Goal: Information Seeking & Learning: Learn about a topic

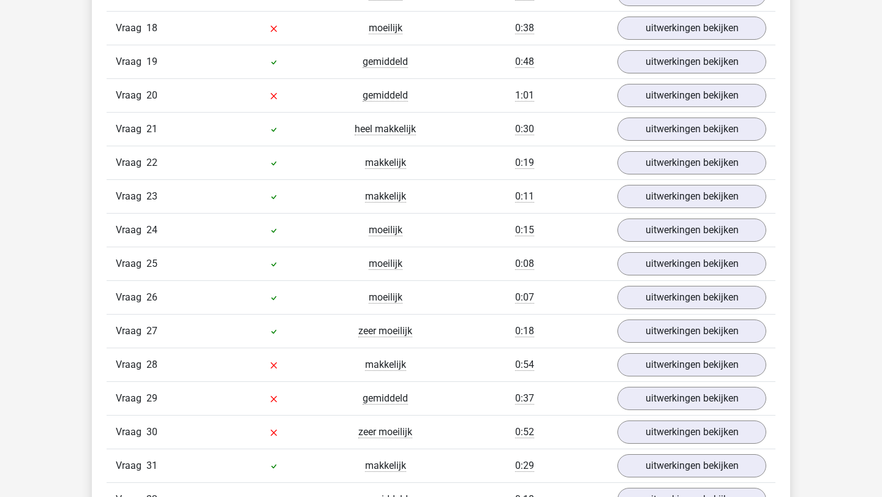
scroll to position [1675, 0]
click at [672, 329] on link "uitwerkingen bekijken" at bounding box center [691, 330] width 171 height 27
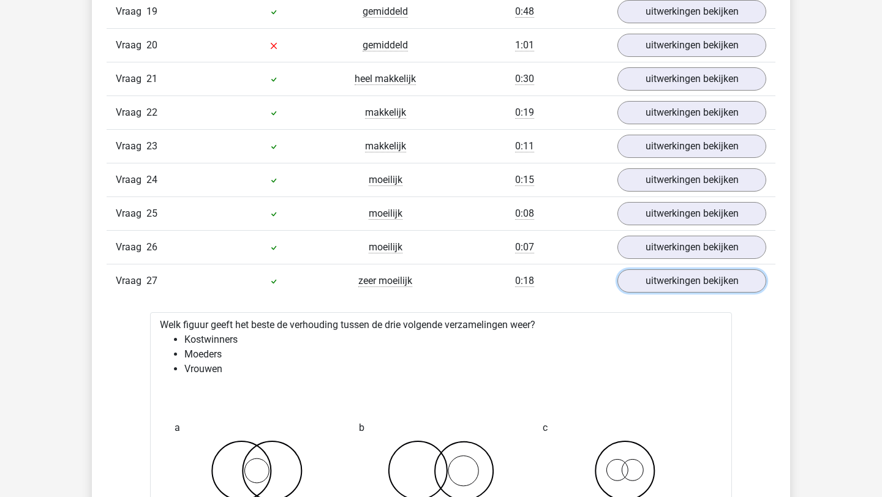
scroll to position [1787, 0]
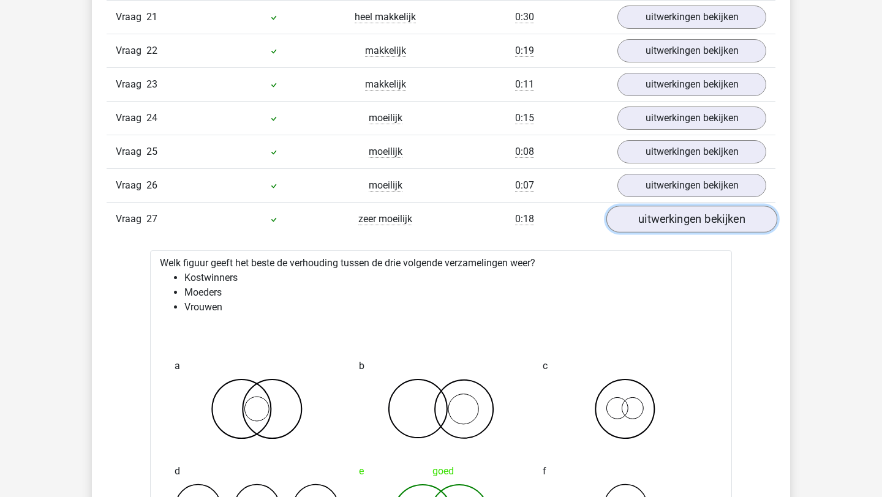
click at [643, 222] on link "uitwerkingen bekijken" at bounding box center [691, 219] width 171 height 27
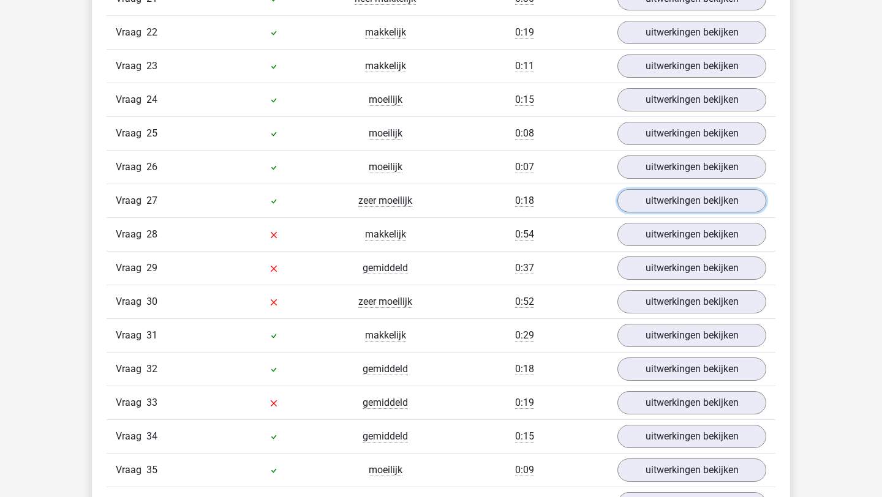
scroll to position [1808, 0]
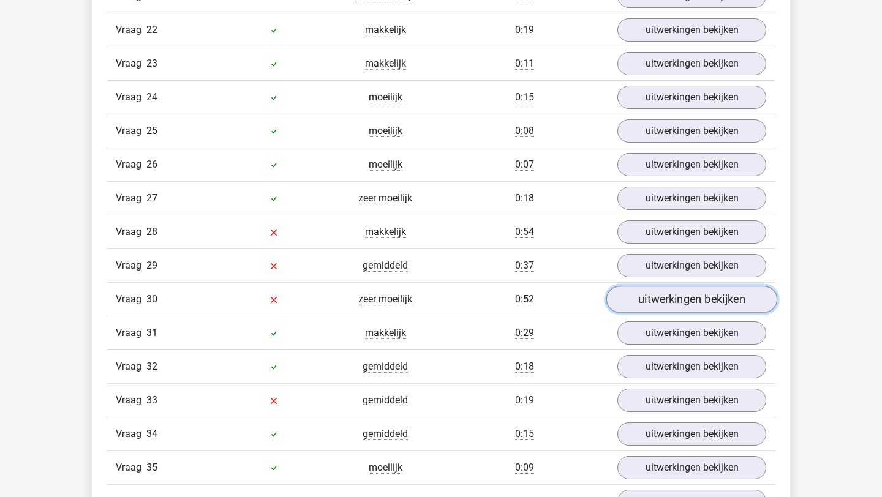
click at [640, 290] on link "uitwerkingen bekijken" at bounding box center [691, 299] width 171 height 27
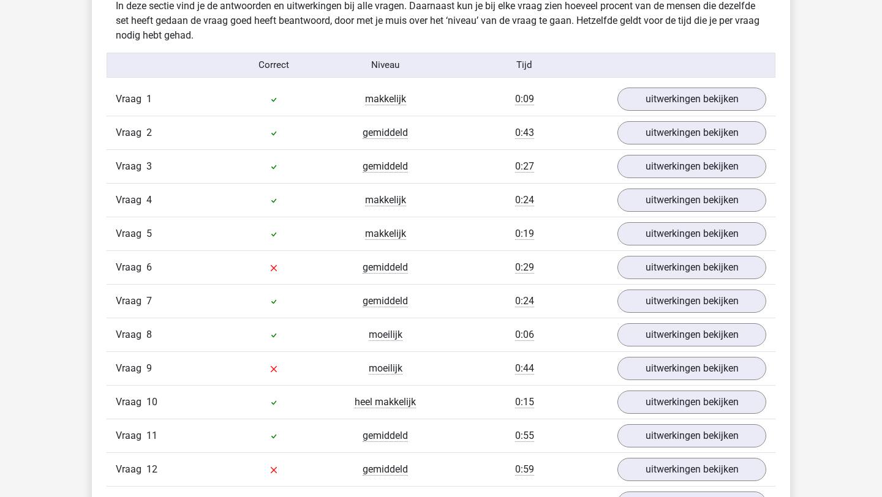
scroll to position [1041, 0]
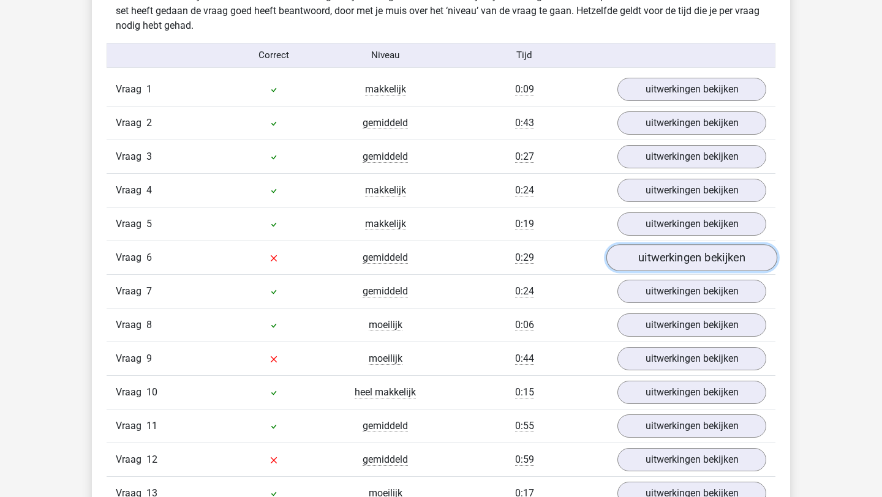
click at [655, 263] on link "uitwerkingen bekijken" at bounding box center [691, 257] width 171 height 27
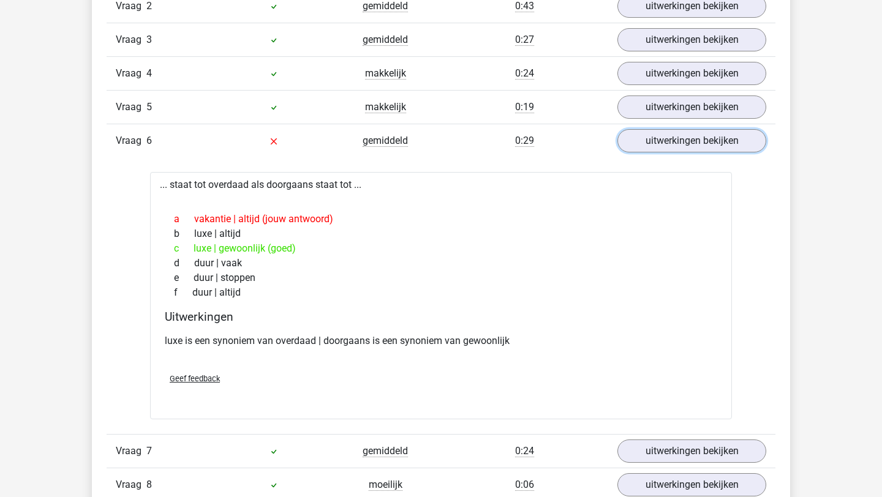
scroll to position [1160, 0]
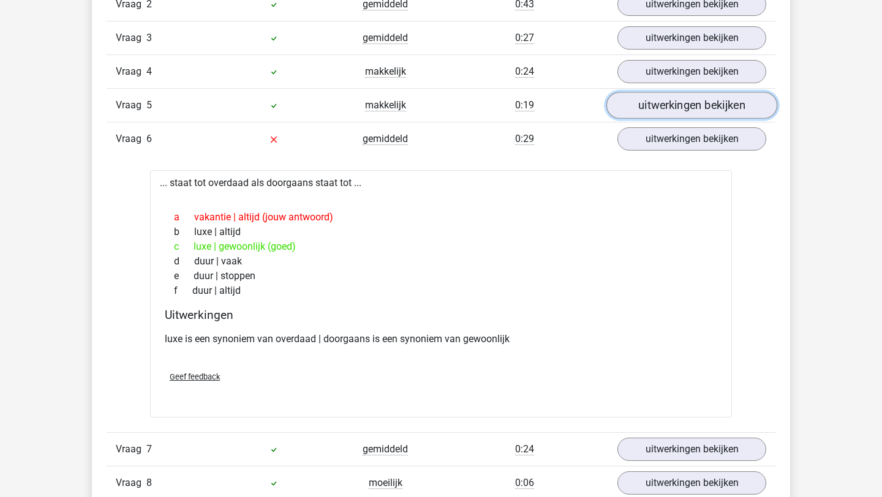
click at [669, 105] on link "uitwerkingen bekijken" at bounding box center [691, 105] width 171 height 27
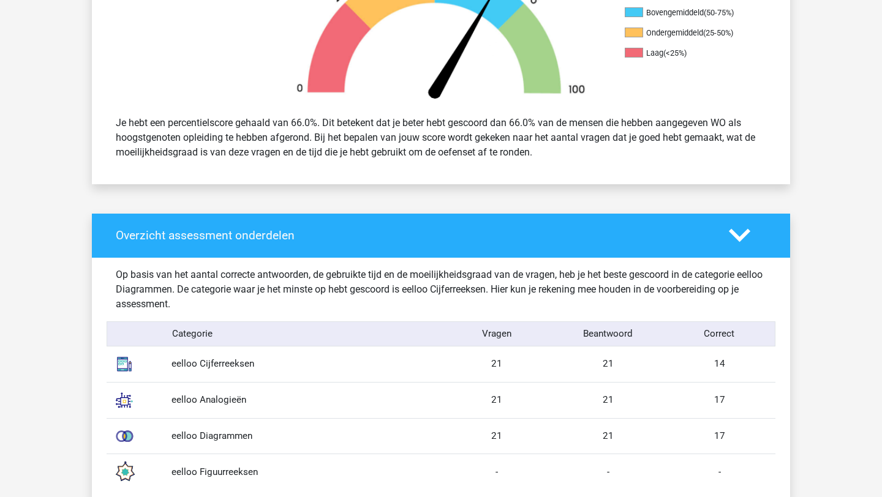
scroll to position [534, 0]
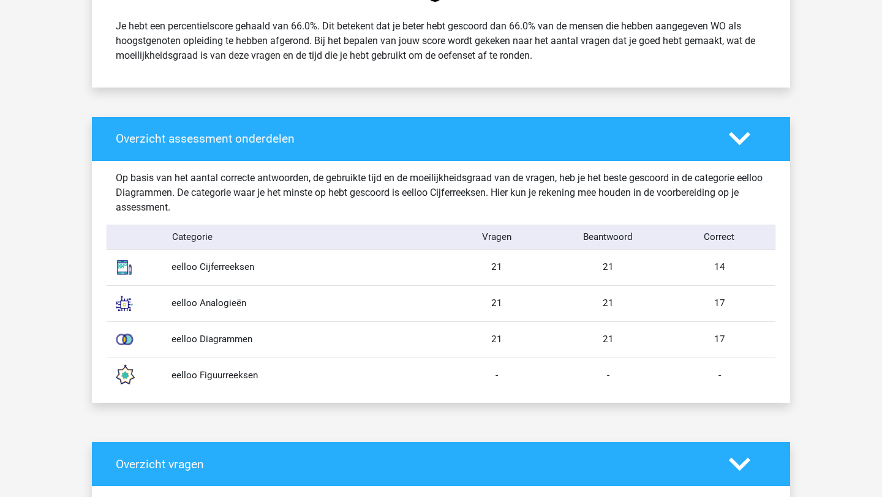
click at [211, 265] on div "eelloo Cijferreeksen" at bounding box center [301, 267] width 279 height 14
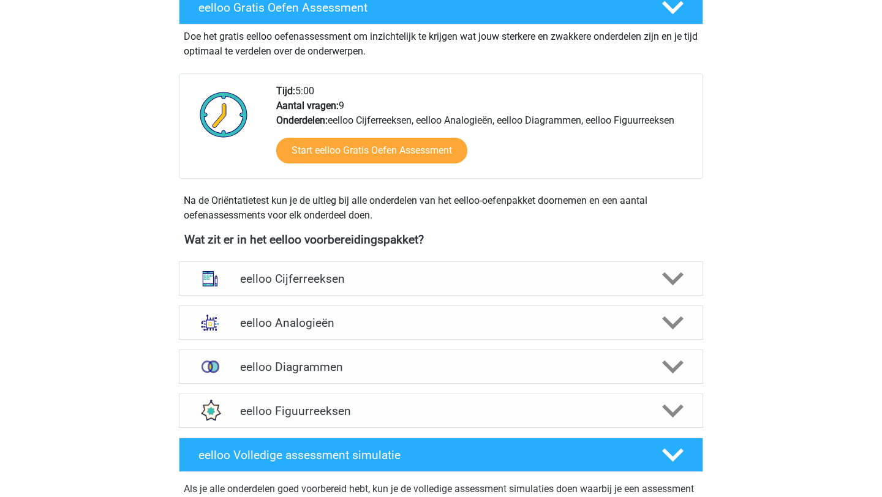
scroll to position [217, 0]
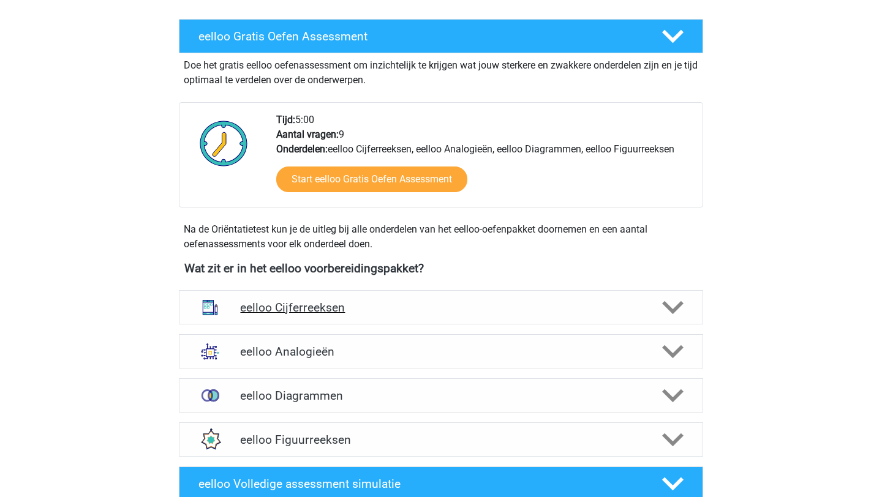
click at [388, 310] on h4 "eelloo Cijferreeksen" at bounding box center [440, 308] width 401 height 14
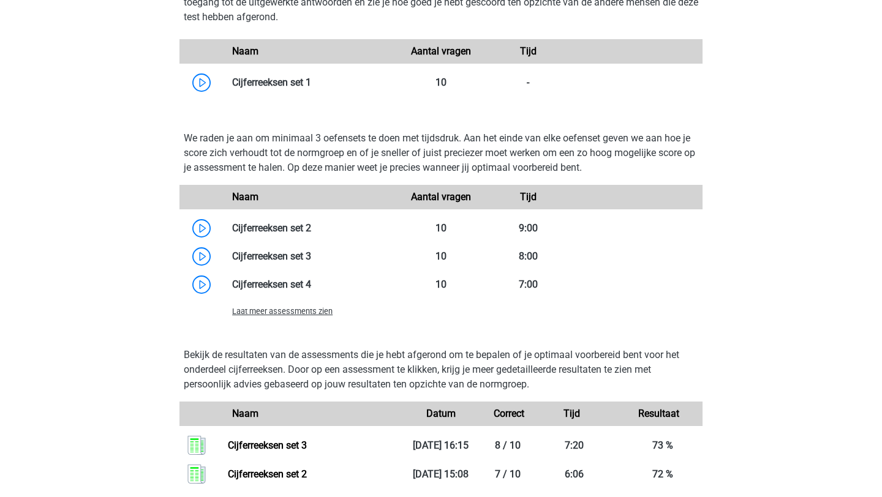
scroll to position [833, 0]
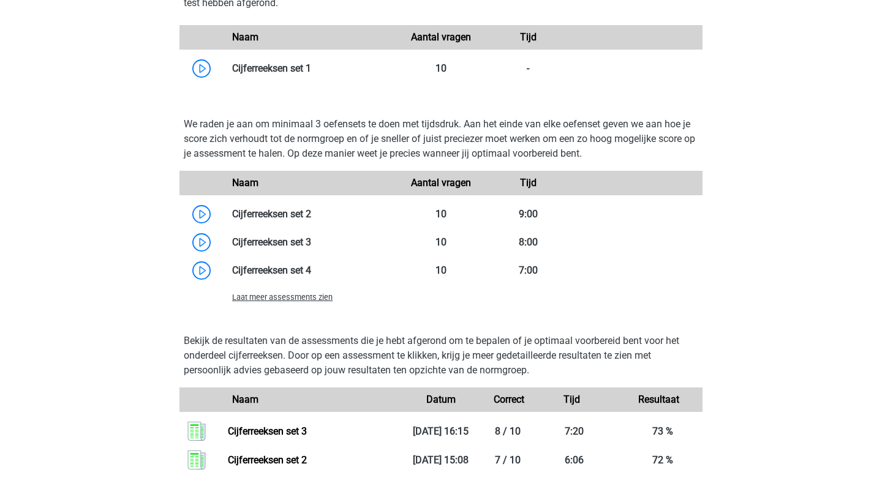
click at [317, 299] on span "Laat meer assessments zien" at bounding box center [282, 297] width 100 height 9
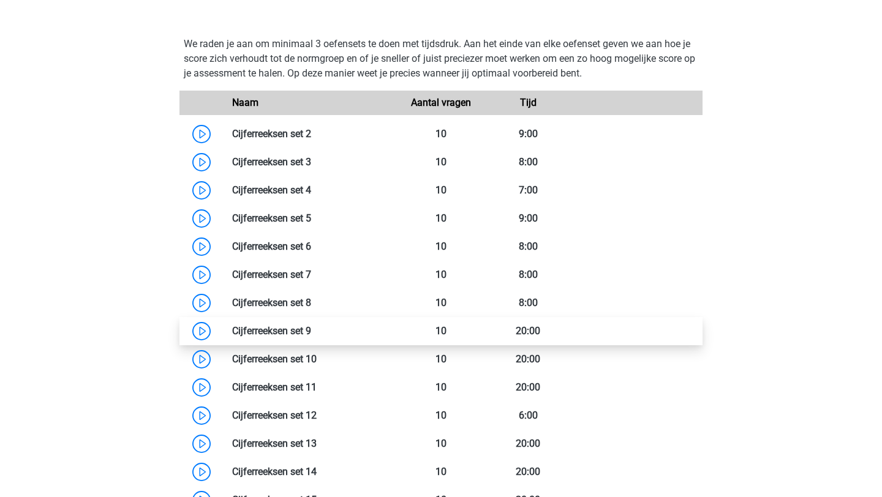
scroll to position [920, 0]
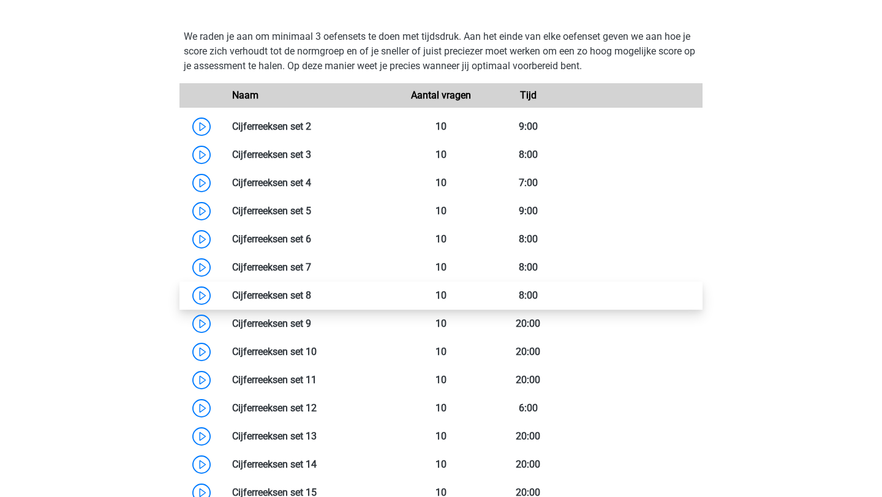
click at [311, 292] on link at bounding box center [311, 296] width 0 height 12
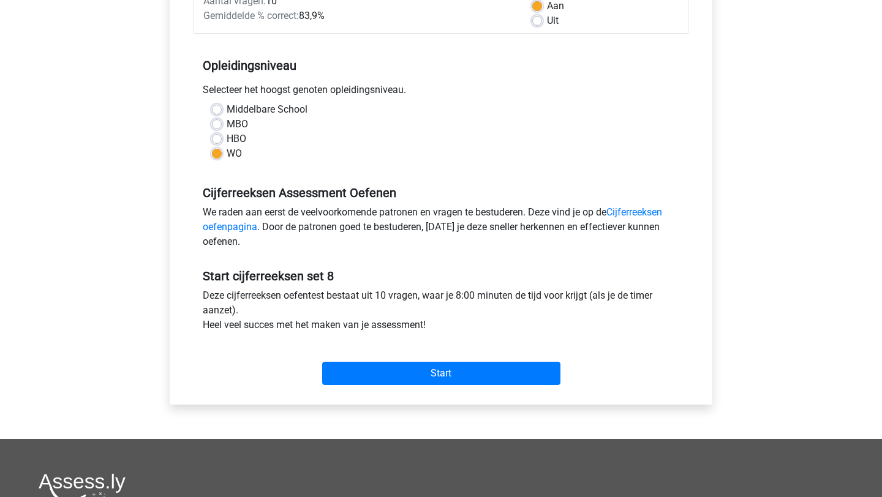
scroll to position [205, 0]
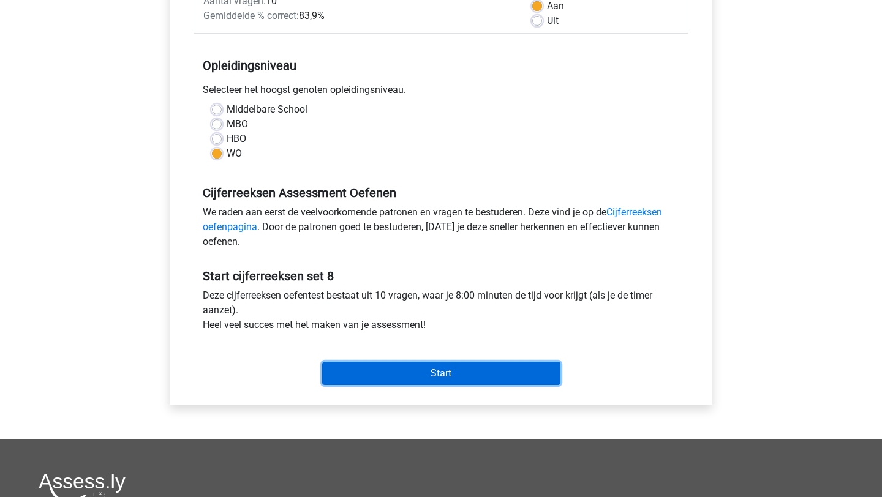
click at [424, 377] on input "Start" at bounding box center [441, 373] width 238 height 23
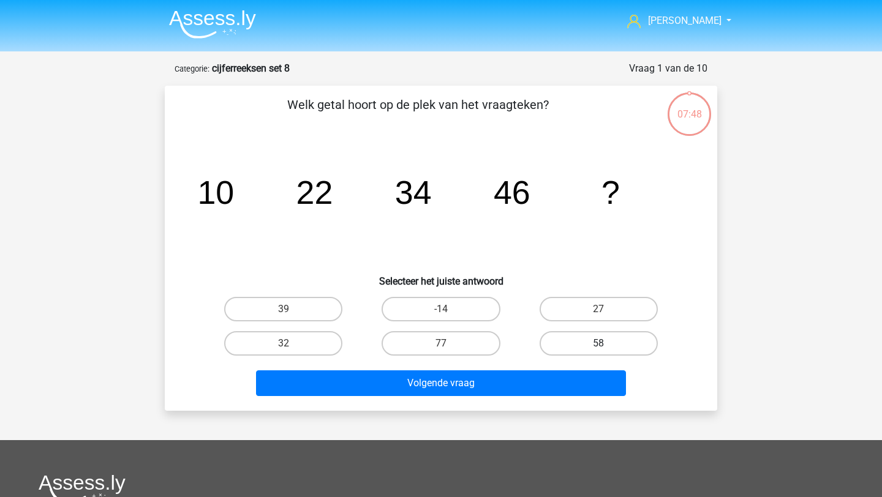
click at [578, 342] on label "58" at bounding box center [598, 343] width 118 height 24
click at [598, 344] on input "58" at bounding box center [602, 348] width 8 height 8
radio input "true"
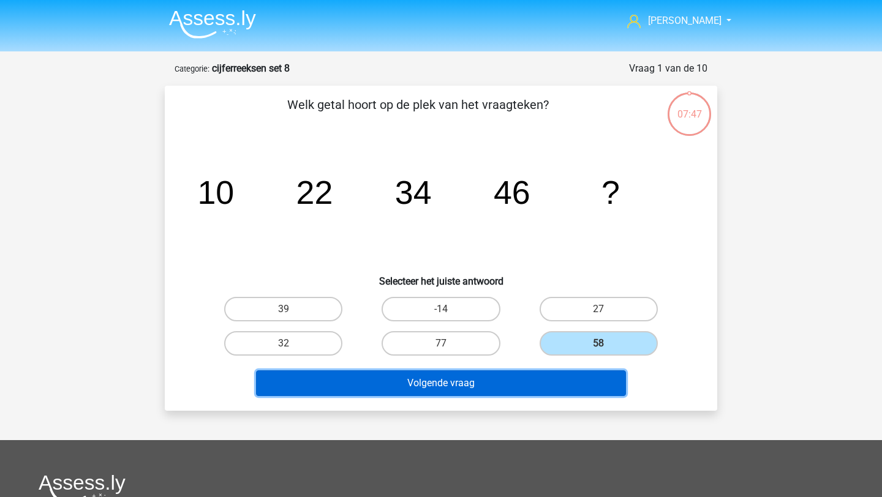
click at [478, 374] on button "Volgende vraag" at bounding box center [441, 383] width 370 height 26
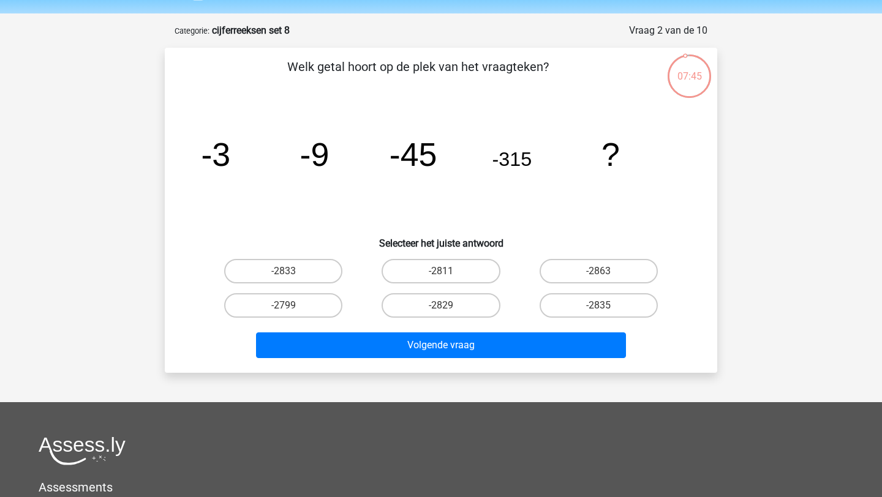
scroll to position [34, 0]
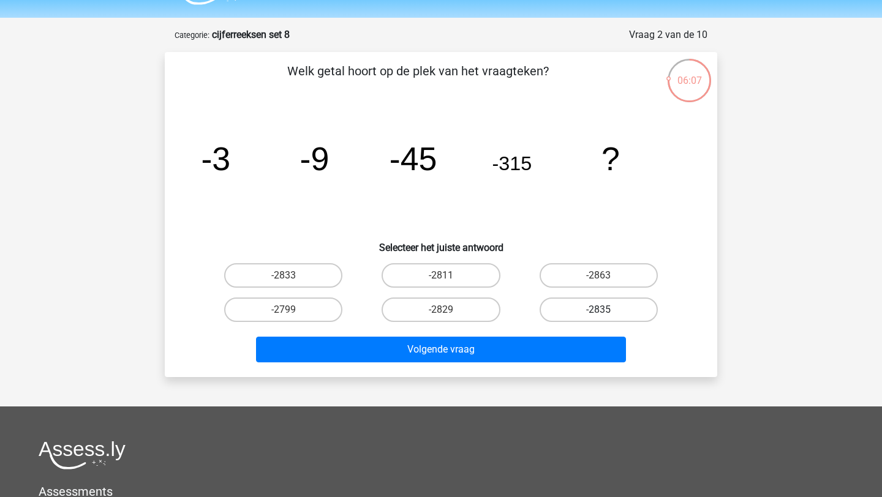
click at [625, 312] on label "-2835" at bounding box center [598, 310] width 118 height 24
click at [606, 312] on input "-2835" at bounding box center [602, 314] width 8 height 8
radio input "true"
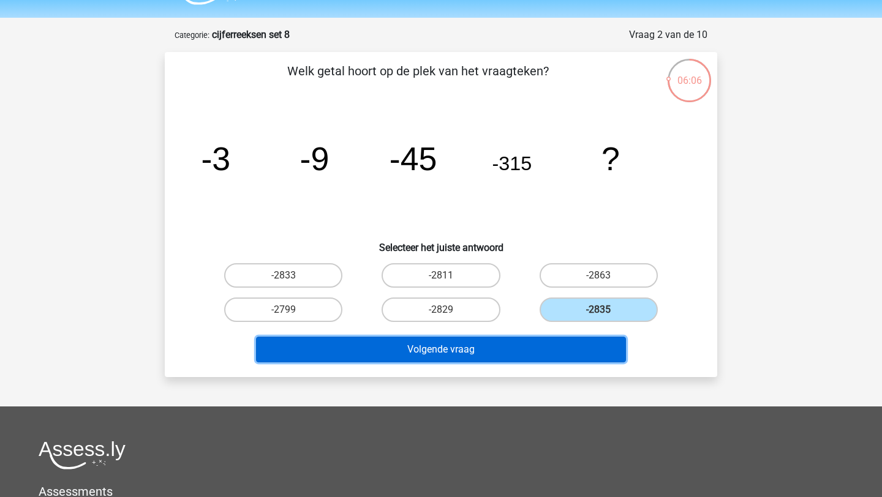
click at [517, 348] on button "Volgende vraag" at bounding box center [441, 350] width 370 height 26
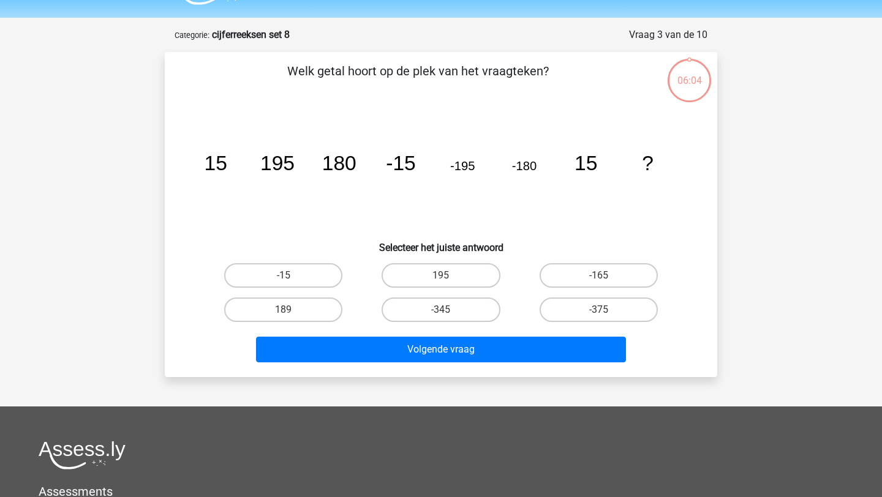
scroll to position [61, 0]
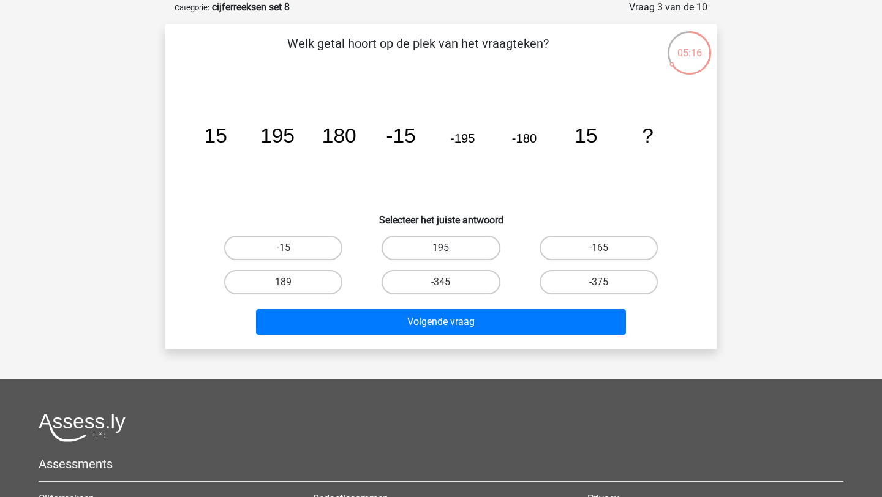
click at [427, 248] on label "195" at bounding box center [440, 248] width 118 height 24
click at [441, 248] on input "195" at bounding box center [445, 252] width 8 height 8
radio input "true"
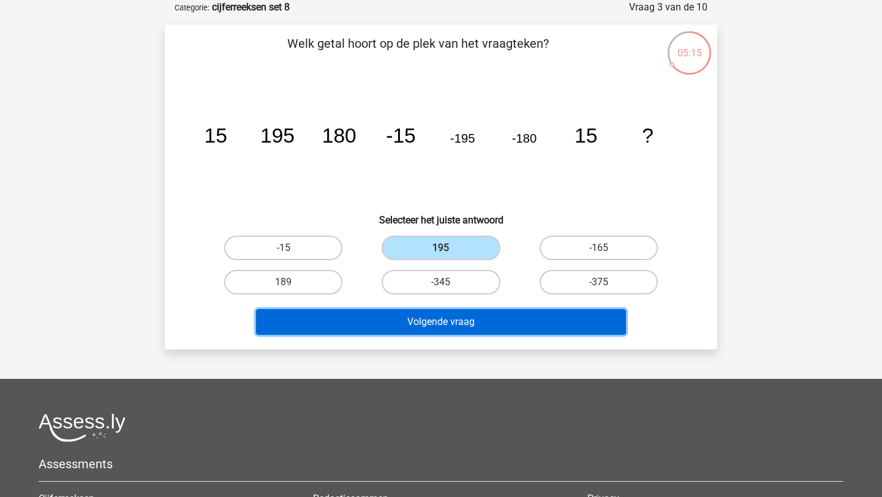
click at [475, 326] on button "Volgende vraag" at bounding box center [441, 322] width 370 height 26
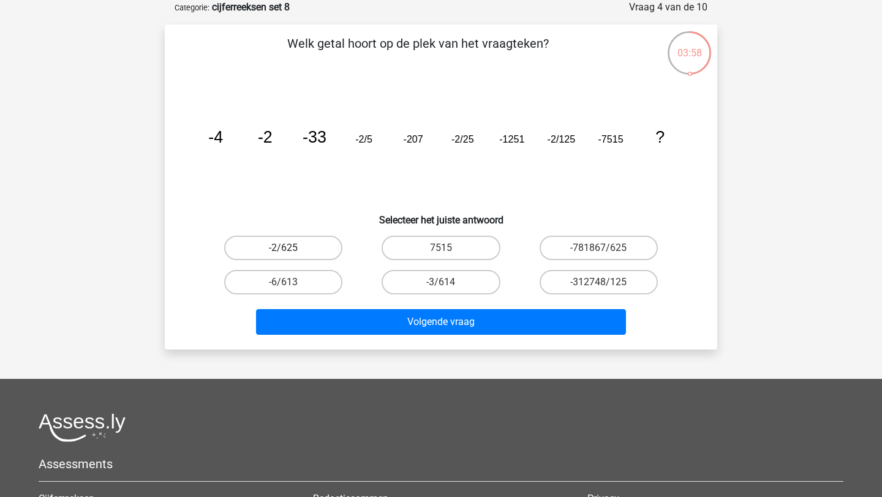
click at [298, 240] on label "-2/625" at bounding box center [283, 248] width 118 height 24
click at [291, 248] on input "-2/625" at bounding box center [288, 252] width 8 height 8
radio input "true"
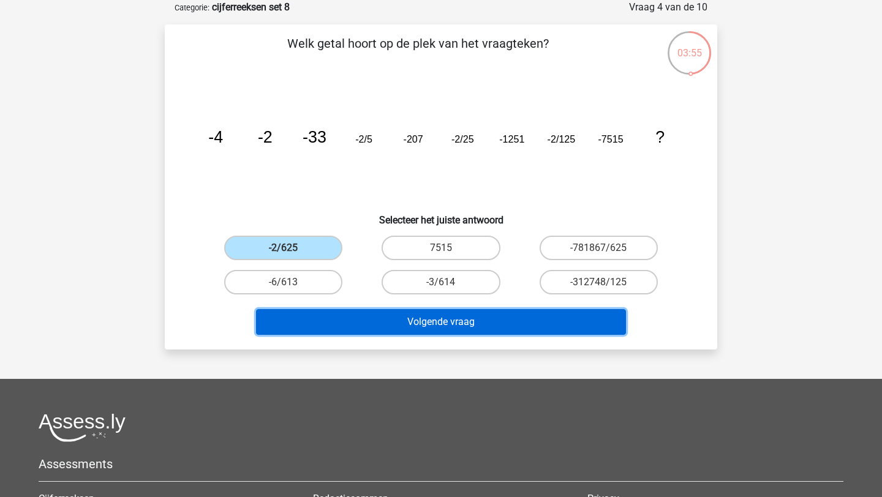
click at [448, 319] on button "Volgende vraag" at bounding box center [441, 322] width 370 height 26
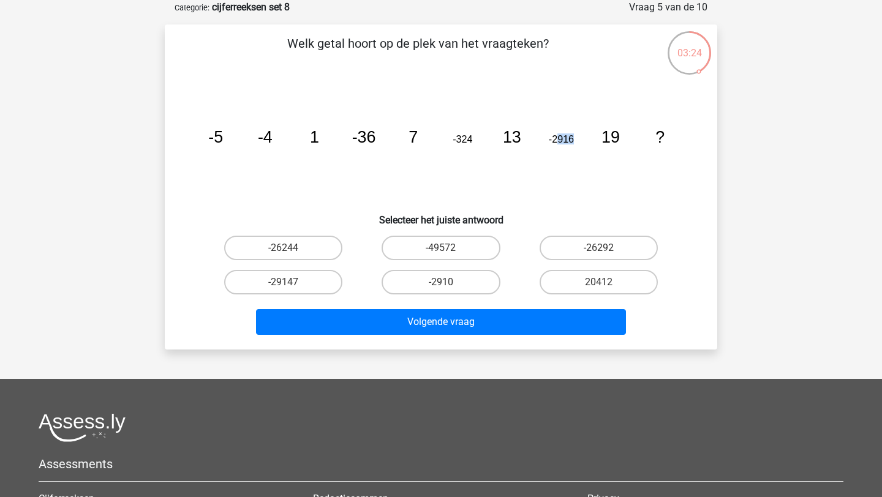
drag, startPoint x: 555, startPoint y: 139, endPoint x: 578, endPoint y: 141, distance: 23.4
click at [578, 141] on icon "image/svg+xml -5 -4 1 -36 7 -324 13 -2916 19 ?" at bounding box center [441, 143] width 494 height 124
click at [223, 141] on tspan "-2916" at bounding box center [215, 137] width 15 height 18
click at [281, 242] on label "-26244" at bounding box center [283, 248] width 118 height 24
click at [284, 248] on input "-26244" at bounding box center [288, 252] width 8 height 8
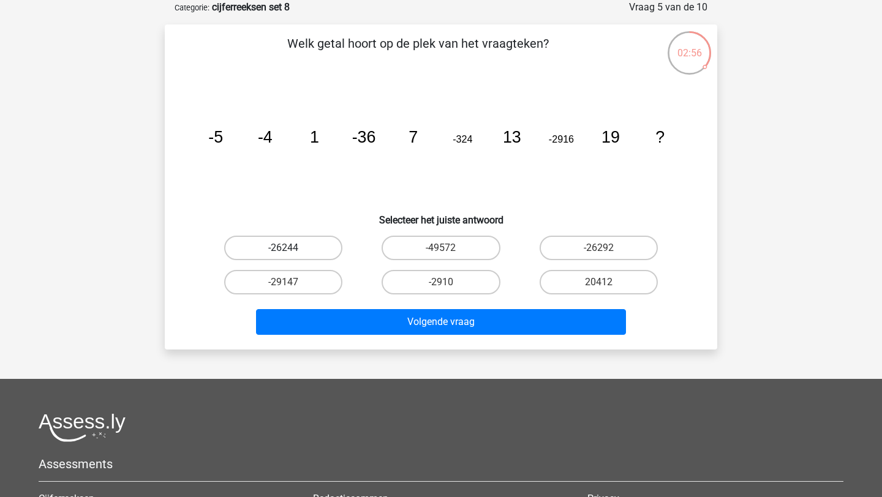
radio input "true"
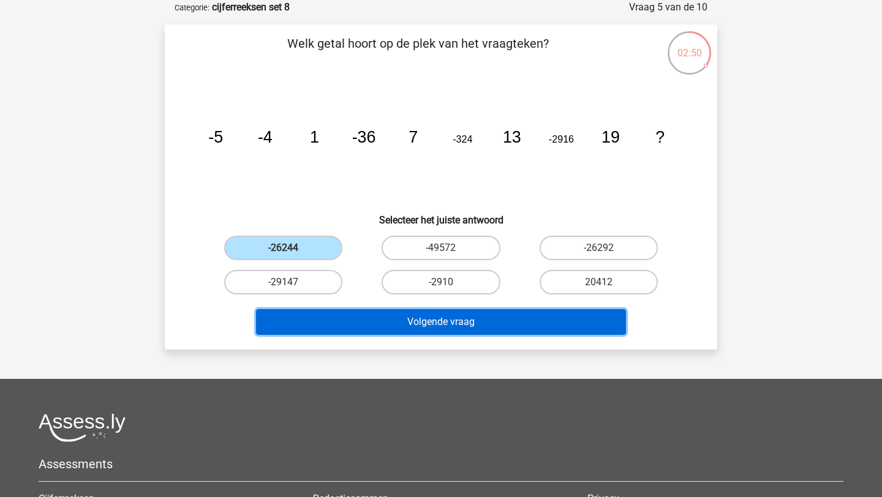
click at [510, 328] on button "Volgende vraag" at bounding box center [441, 322] width 370 height 26
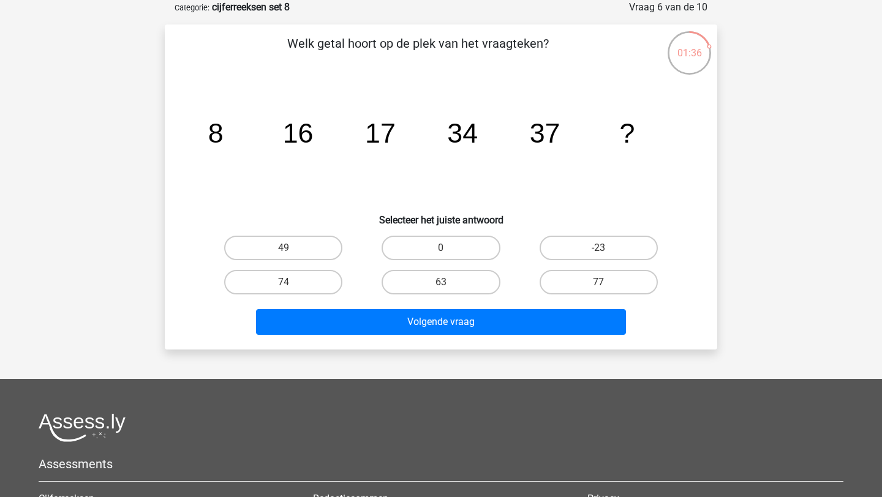
click at [285, 231] on div "49" at bounding box center [283, 248] width 157 height 34
click at [293, 255] on label "49" at bounding box center [283, 248] width 118 height 24
click at [291, 255] on input "49" at bounding box center [288, 252] width 8 height 8
radio input "true"
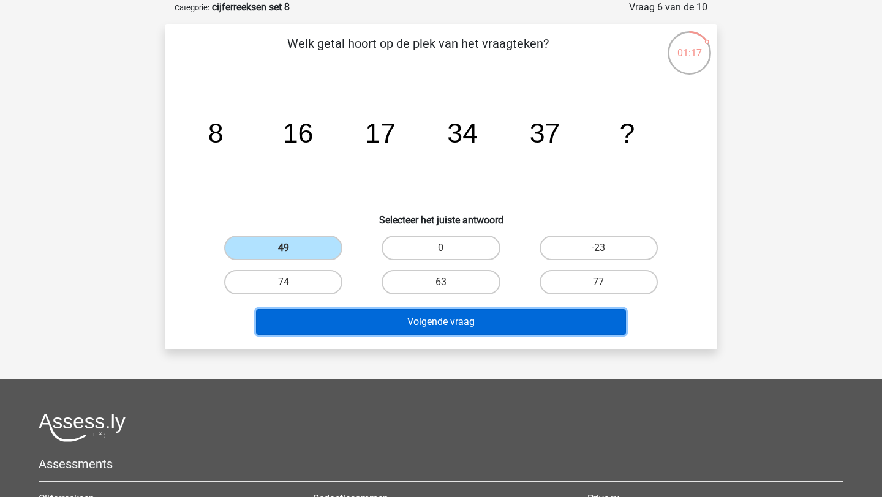
click at [424, 320] on button "Volgende vraag" at bounding box center [441, 322] width 370 height 26
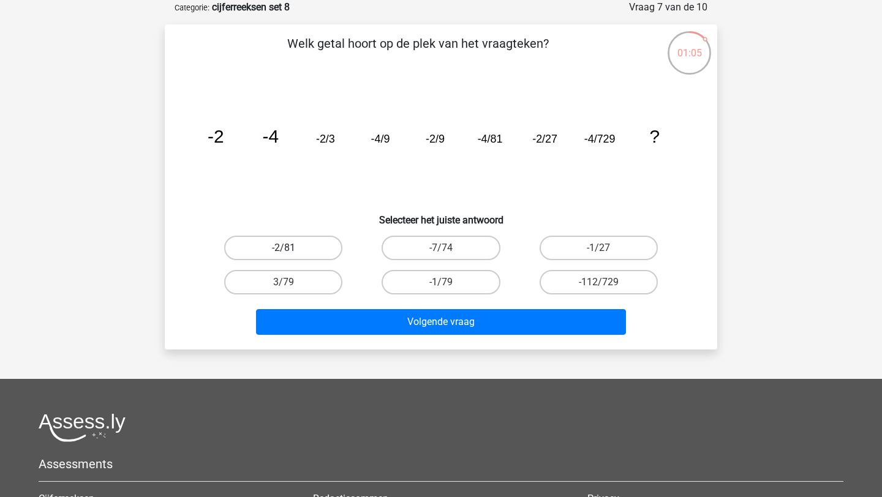
click at [271, 244] on label "-2/81" at bounding box center [283, 248] width 118 height 24
click at [284, 248] on input "-2/81" at bounding box center [288, 252] width 8 height 8
radio input "true"
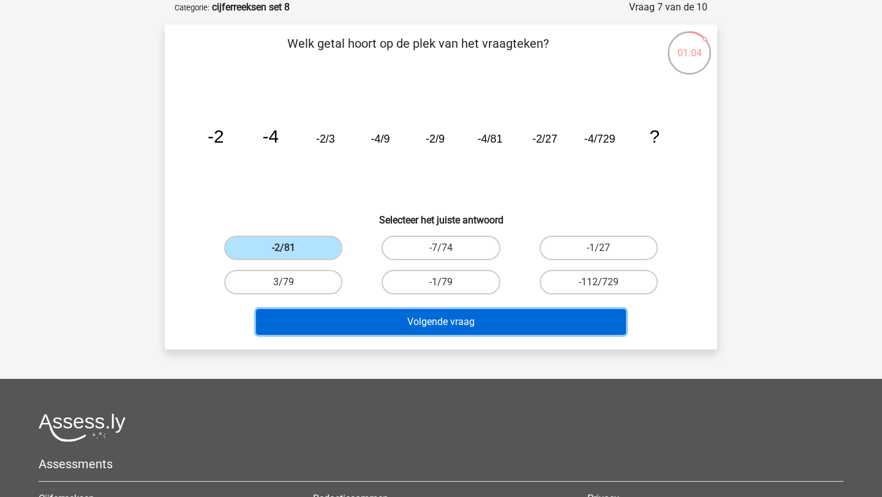
click at [457, 312] on button "Volgende vraag" at bounding box center [441, 322] width 370 height 26
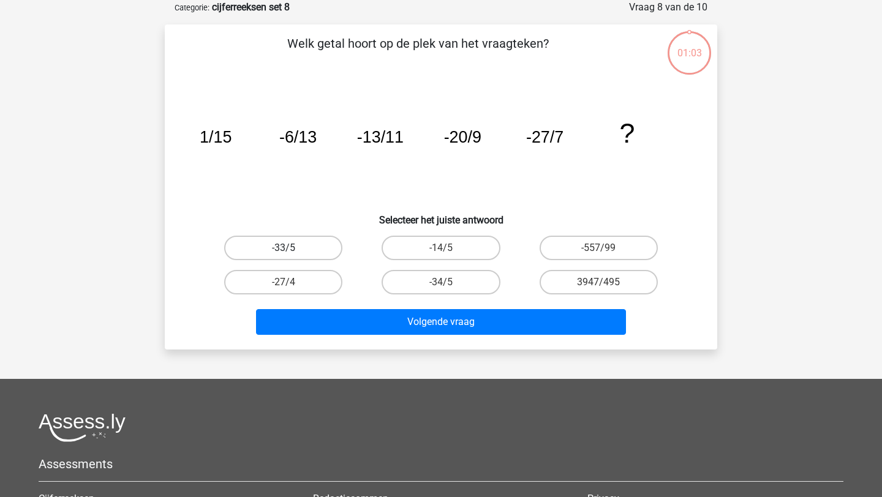
click at [279, 249] on label "-33/5" at bounding box center [283, 248] width 118 height 24
click at [284, 249] on input "-33/5" at bounding box center [288, 252] width 8 height 8
radio input "true"
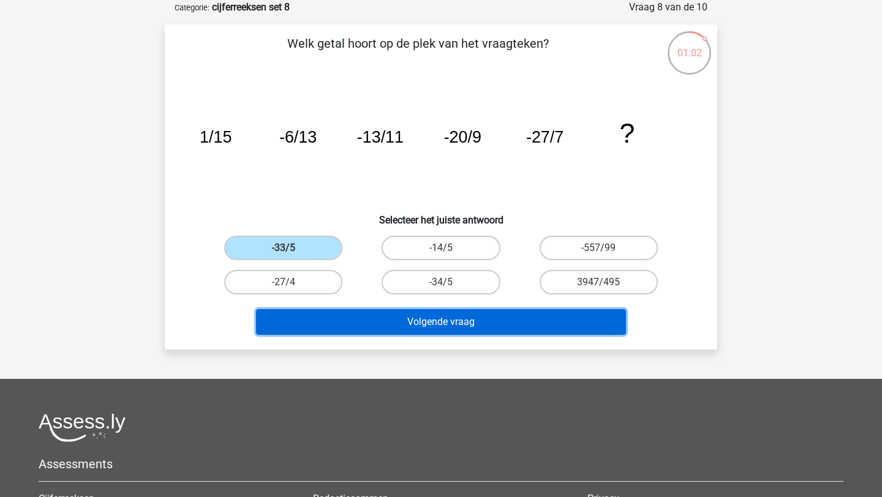
click at [443, 314] on button "Volgende vraag" at bounding box center [441, 322] width 370 height 26
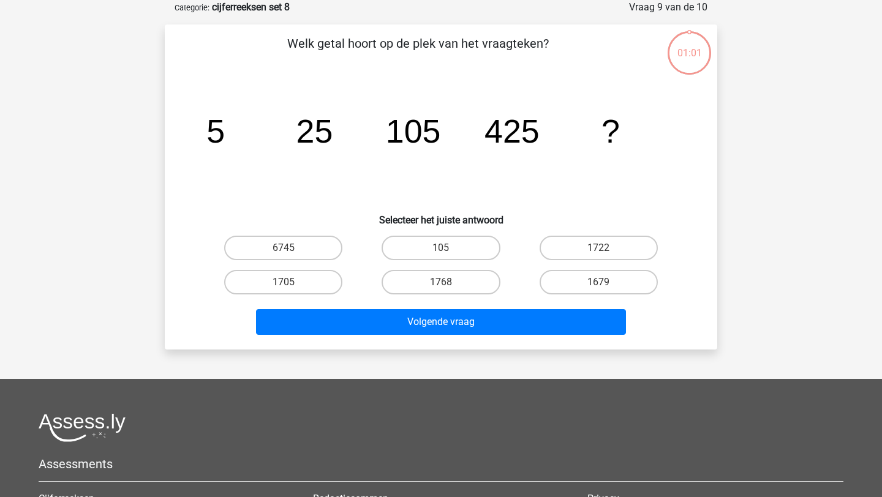
click at [282, 244] on label "6745" at bounding box center [283, 248] width 118 height 24
click at [284, 248] on input "6745" at bounding box center [288, 252] width 8 height 8
radio input "true"
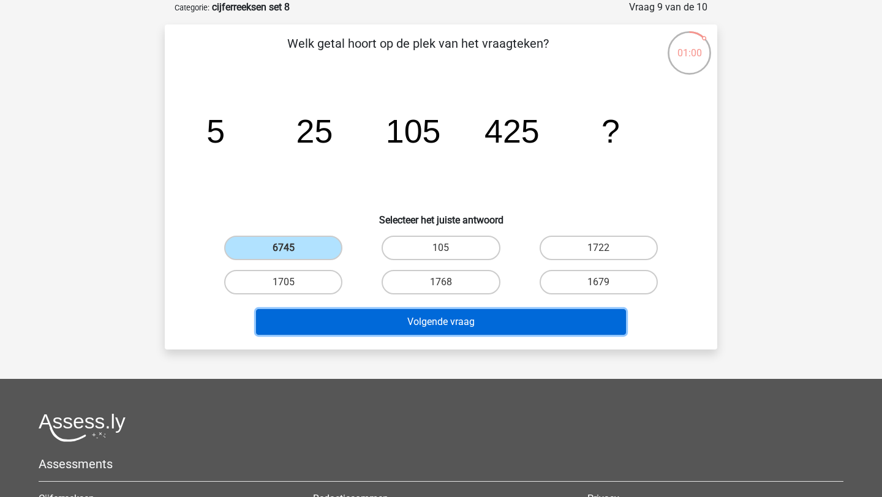
click at [374, 321] on button "Volgende vraag" at bounding box center [441, 322] width 370 height 26
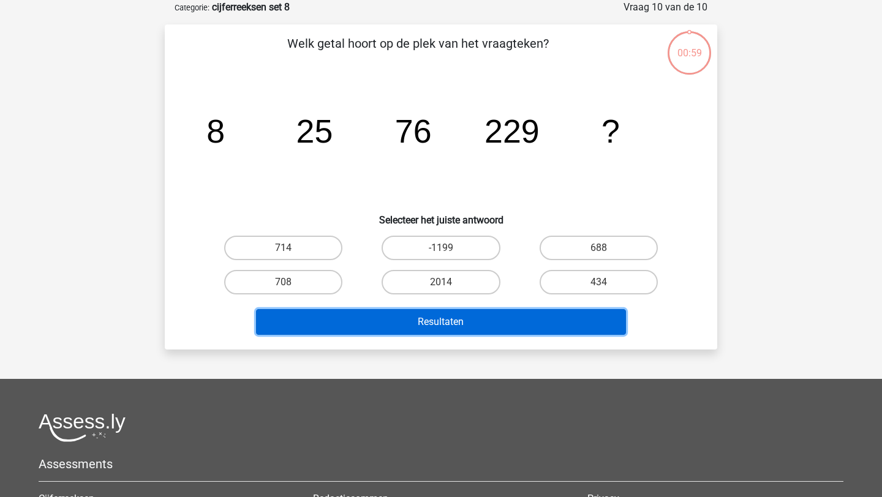
click at [389, 321] on button "Resultaten" at bounding box center [441, 322] width 370 height 26
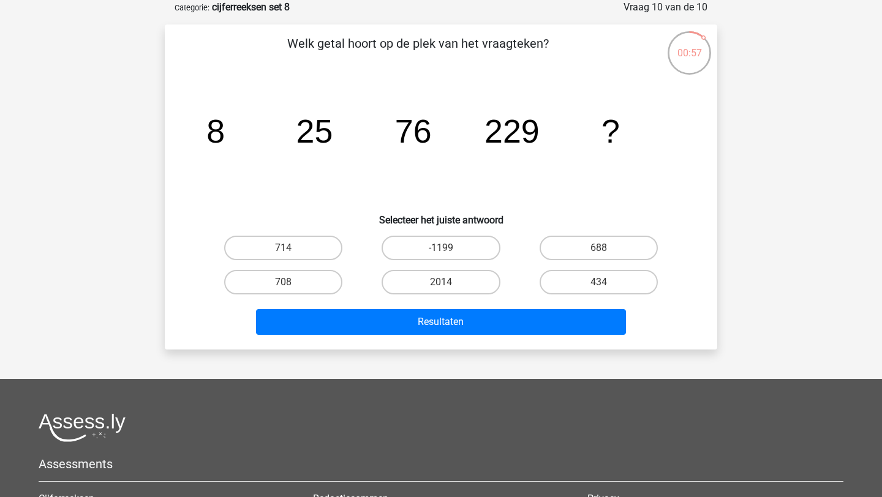
click at [273, 233] on div "714" at bounding box center [283, 248] width 157 height 34
click at [274, 238] on label "714" at bounding box center [283, 248] width 118 height 24
click at [284, 248] on input "714" at bounding box center [288, 252] width 8 height 8
radio input "true"
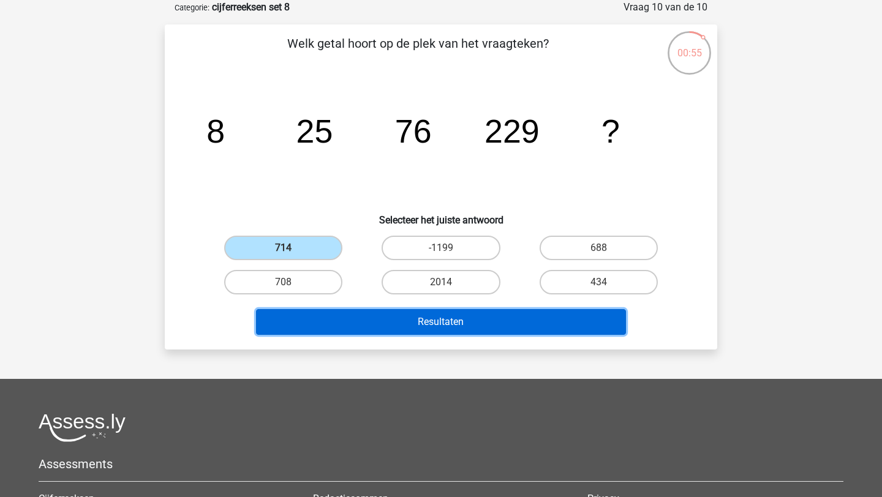
click at [426, 328] on button "Resultaten" at bounding box center [441, 322] width 370 height 26
click at [451, 327] on button "Resultaten" at bounding box center [441, 322] width 370 height 26
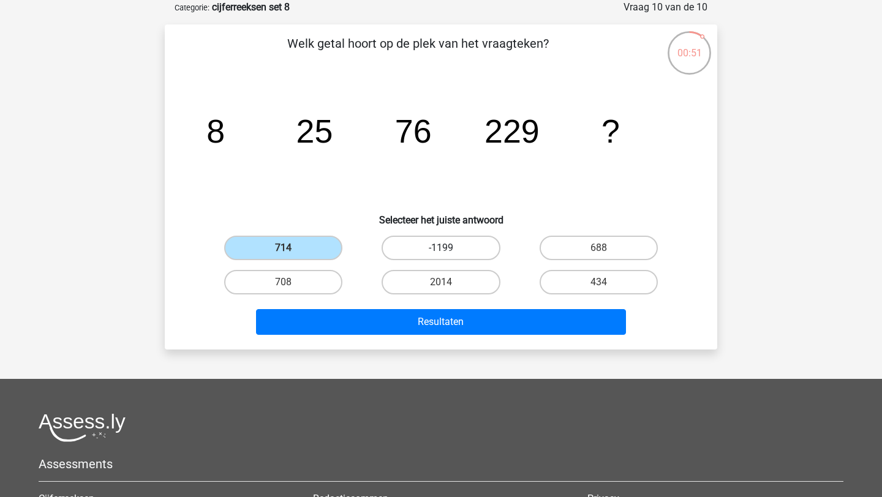
click at [439, 245] on label "-1199" at bounding box center [440, 248] width 118 height 24
click at [441, 248] on input "-1199" at bounding box center [445, 252] width 8 height 8
radio input "true"
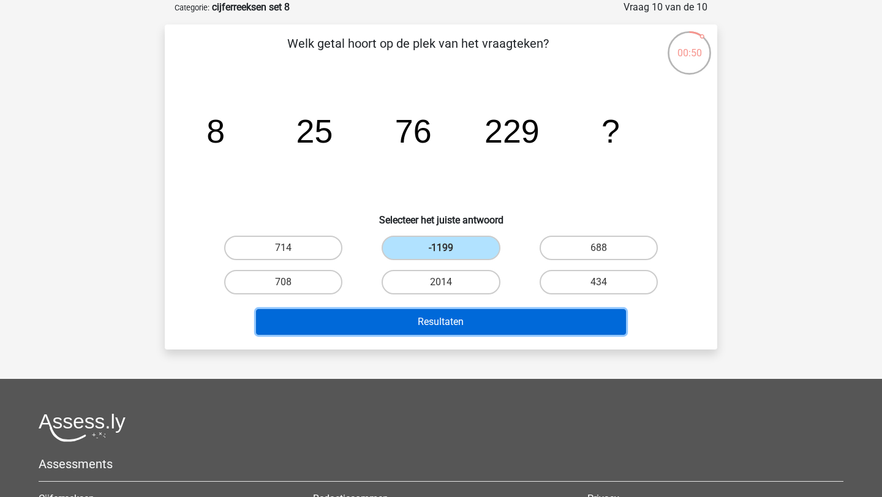
click at [449, 326] on button "Resultaten" at bounding box center [441, 322] width 370 height 26
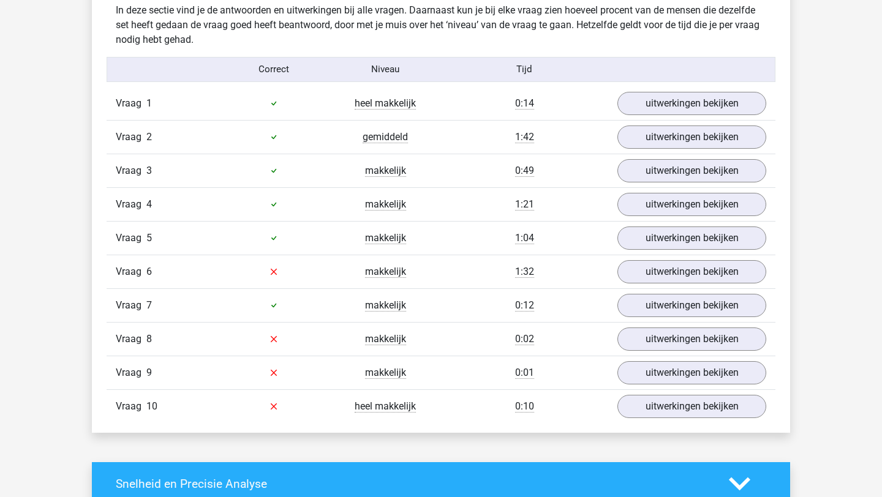
scroll to position [734, 0]
